Goal: Information Seeking & Learning: Learn about a topic

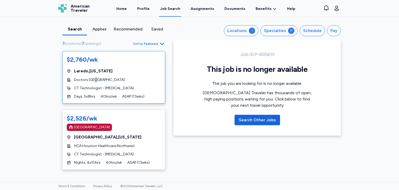
click at [96, 78] on span "Doctors [GEOGRAPHIC_DATA]" at bounding box center [99, 79] width 51 height 5
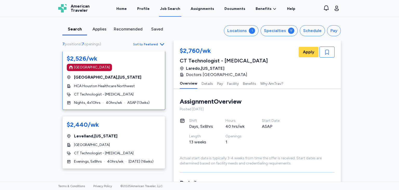
scroll to position [104, 0]
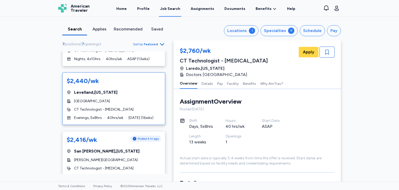
click at [88, 107] on span "CT Technologist - [MEDICAL_DATA]" at bounding box center [103, 109] width 59 height 5
